Goal: Obtain resource: Download file/media

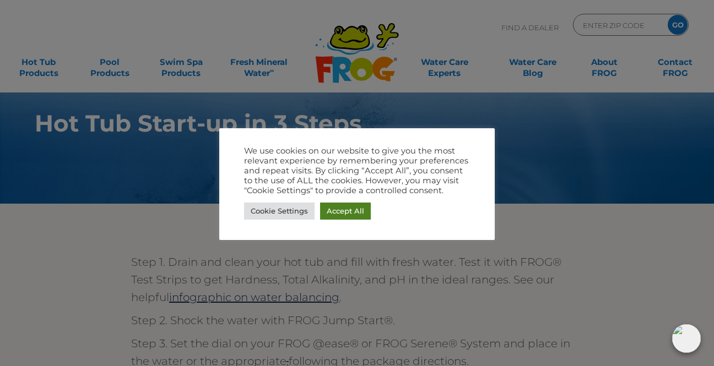
click at [352, 209] on link "Accept All" at bounding box center [345, 211] width 51 height 17
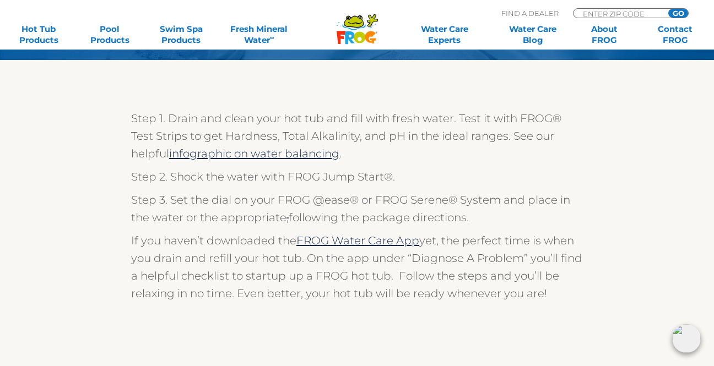
scroll to position [150, 0]
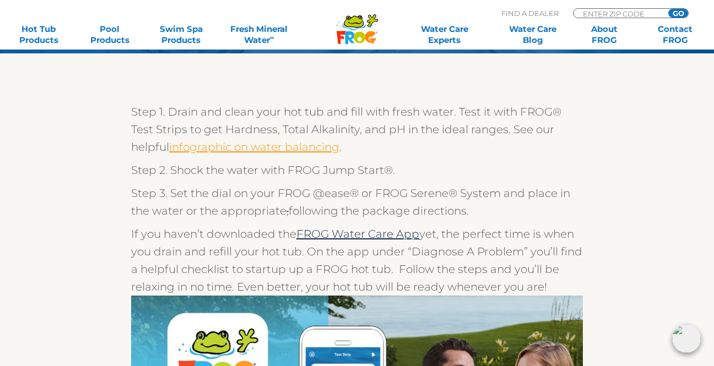
click at [266, 146] on link "infographic on water balancing" at bounding box center [254, 147] width 170 height 13
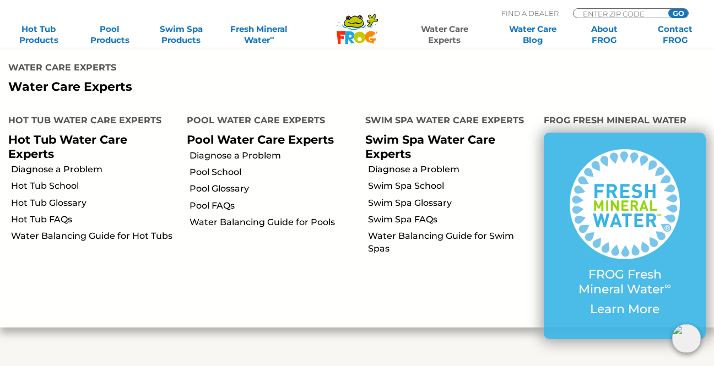
scroll to position [507, 0]
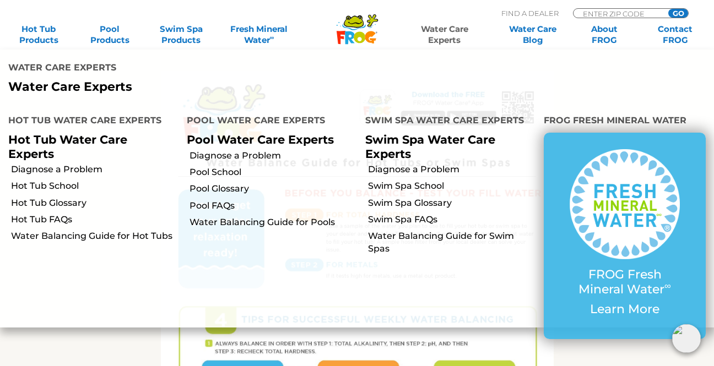
click at [420, 44] on link "Water Care Experts" at bounding box center [445, 35] width 90 height 22
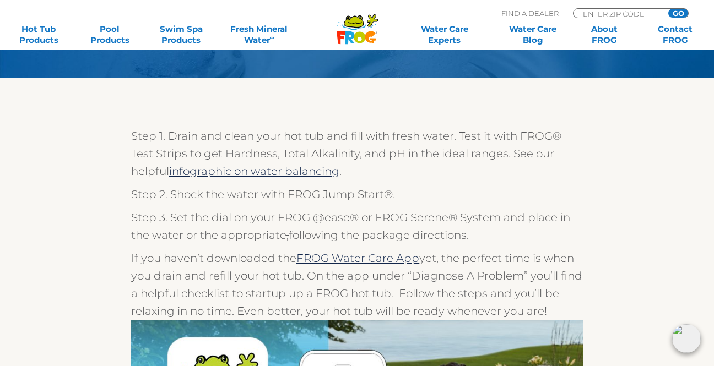
scroll to position [130, 0]
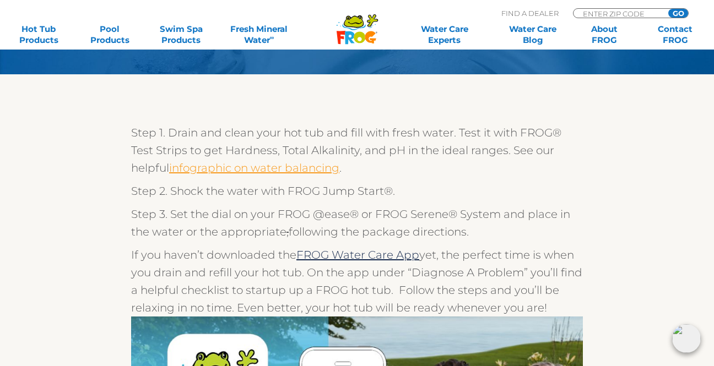
click at [263, 167] on link "infographic on water balancing" at bounding box center [254, 167] width 170 height 13
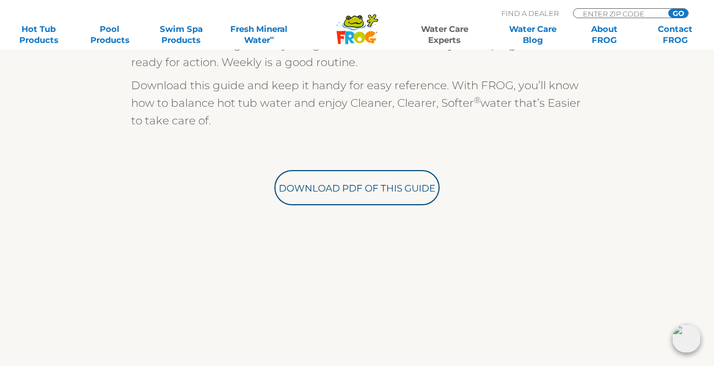
scroll to position [358, 0]
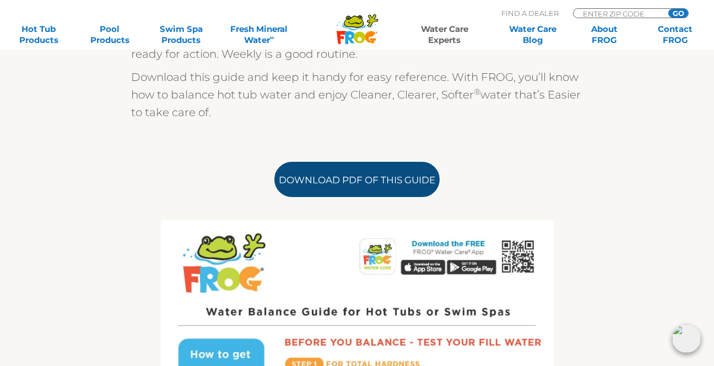
click at [350, 182] on link "Download PDF of this Guide" at bounding box center [356, 179] width 165 height 35
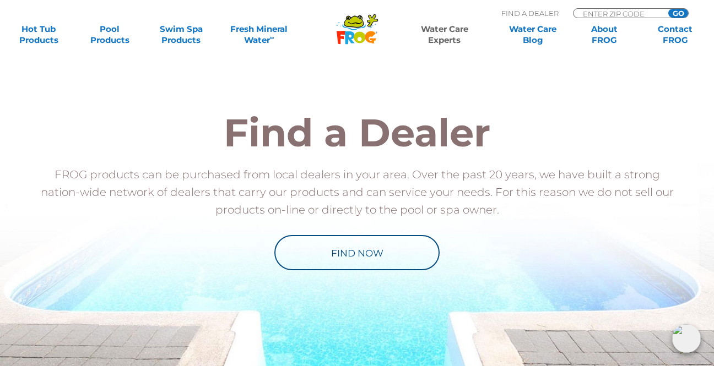
scroll to position [1221, 0]
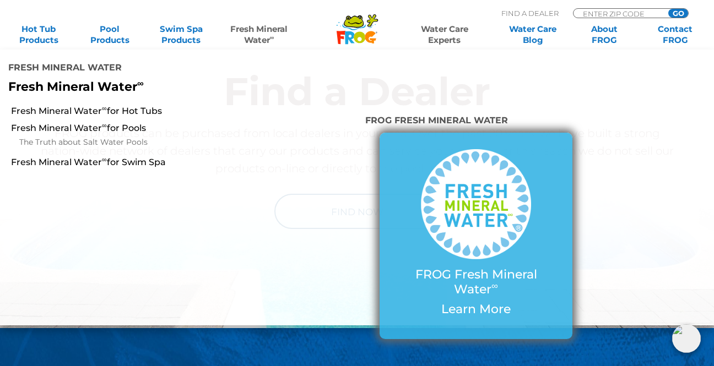
click at [456, 247] on img at bounding box center [476, 204] width 110 height 110
click at [441, 182] on img at bounding box center [476, 204] width 110 height 110
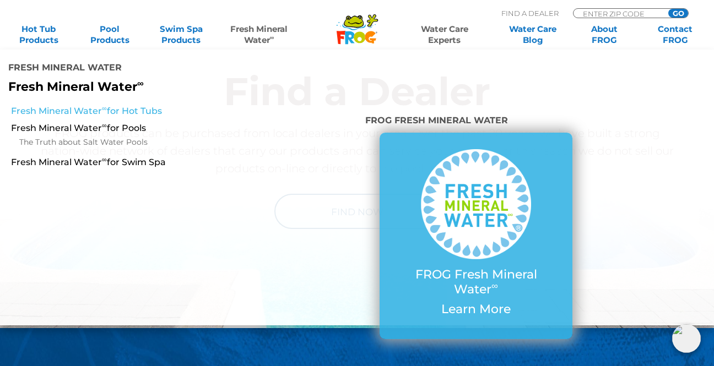
click at [120, 109] on link "Fresh Mineral Water ∞ for Hot Tubs" at bounding box center [124, 111] width 227 height 12
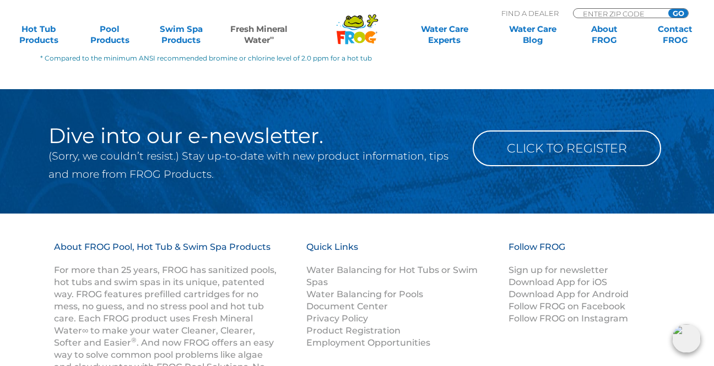
scroll to position [1655, 0]
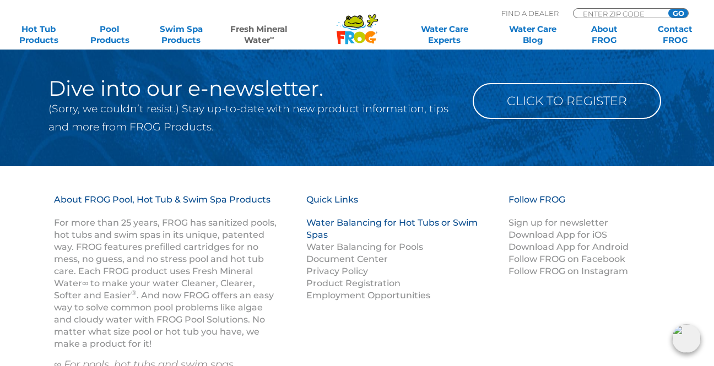
click at [384, 218] on link "Water Balancing for Hot Tubs or Swim Spas" at bounding box center [391, 229] width 171 height 23
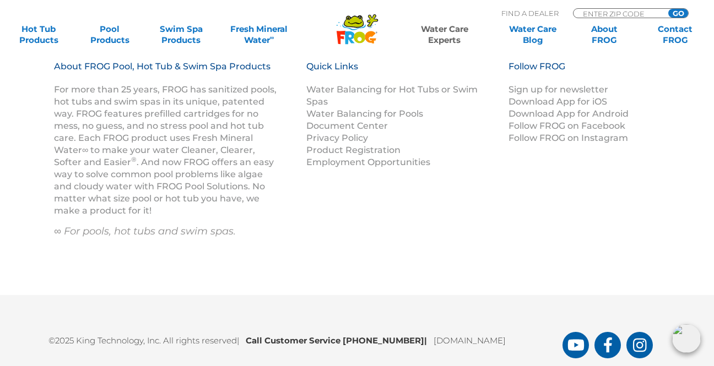
scroll to position [1612, 0]
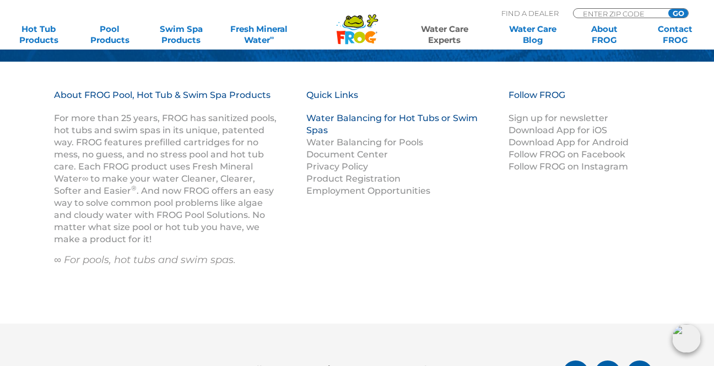
click at [343, 118] on link "Water Balancing for Hot Tubs or Swim Spas" at bounding box center [391, 124] width 171 height 23
